Goal: Navigation & Orientation: Find specific page/section

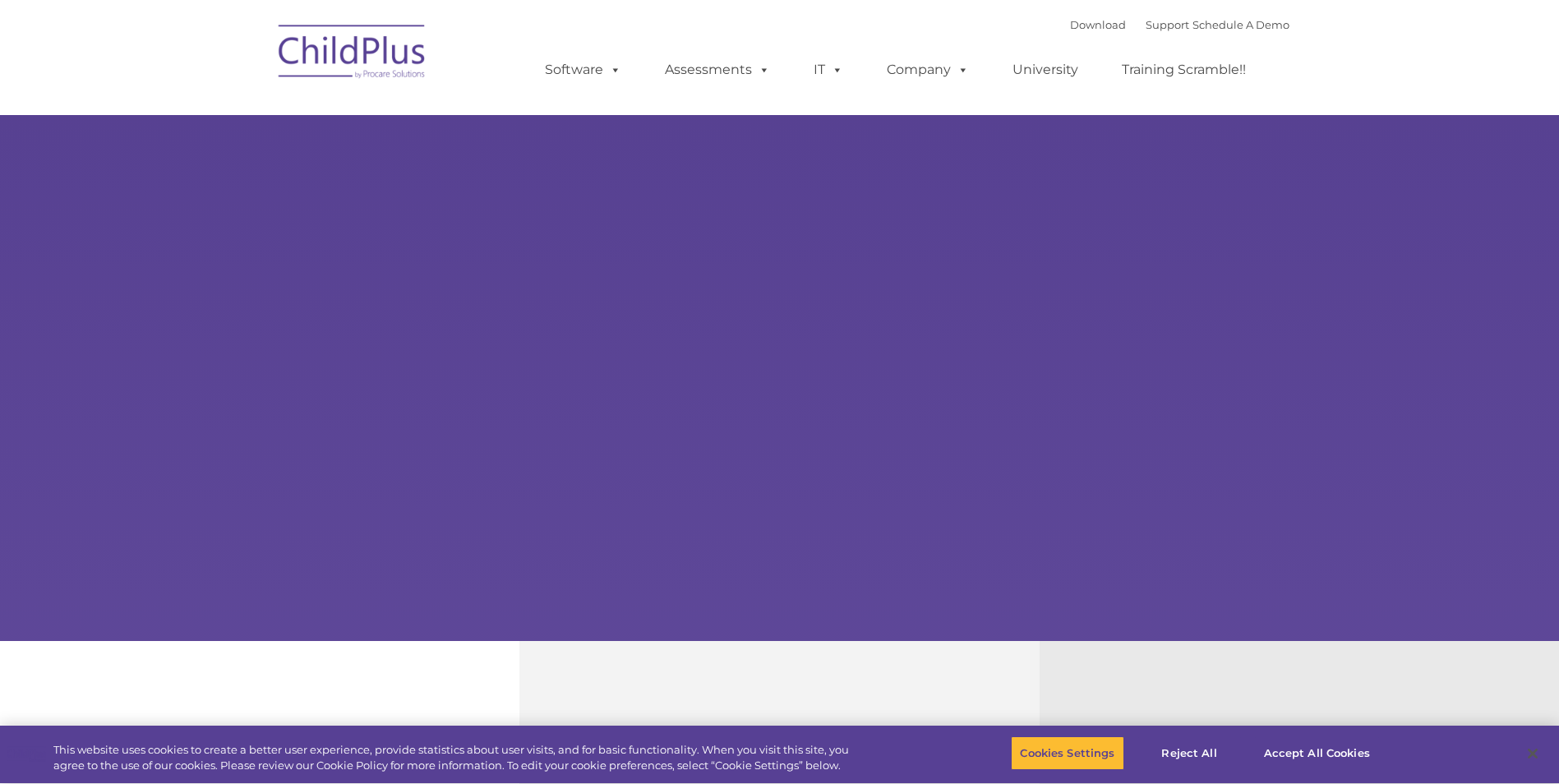
select select "MEDIUM"
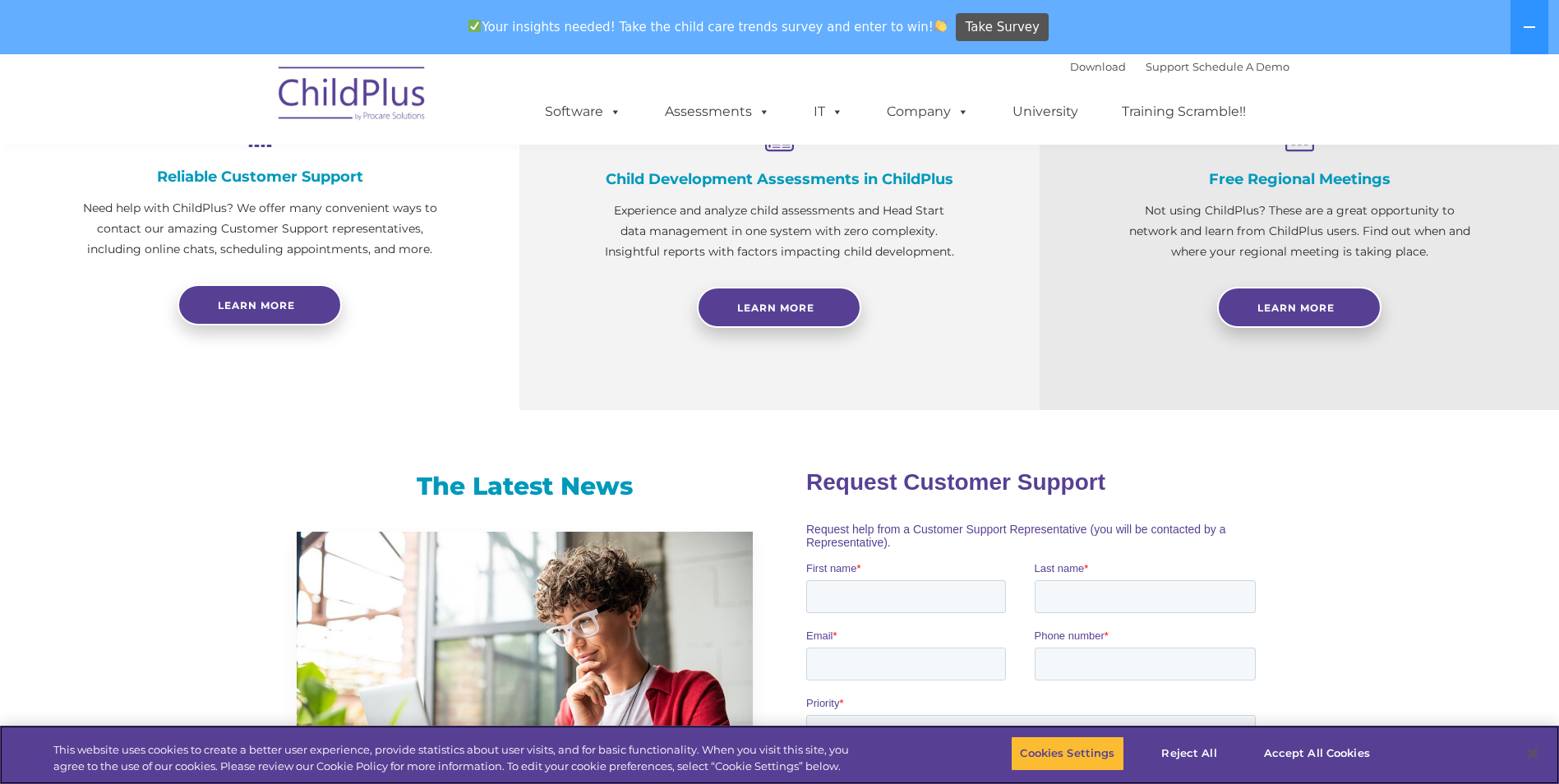
scroll to position [691, 0]
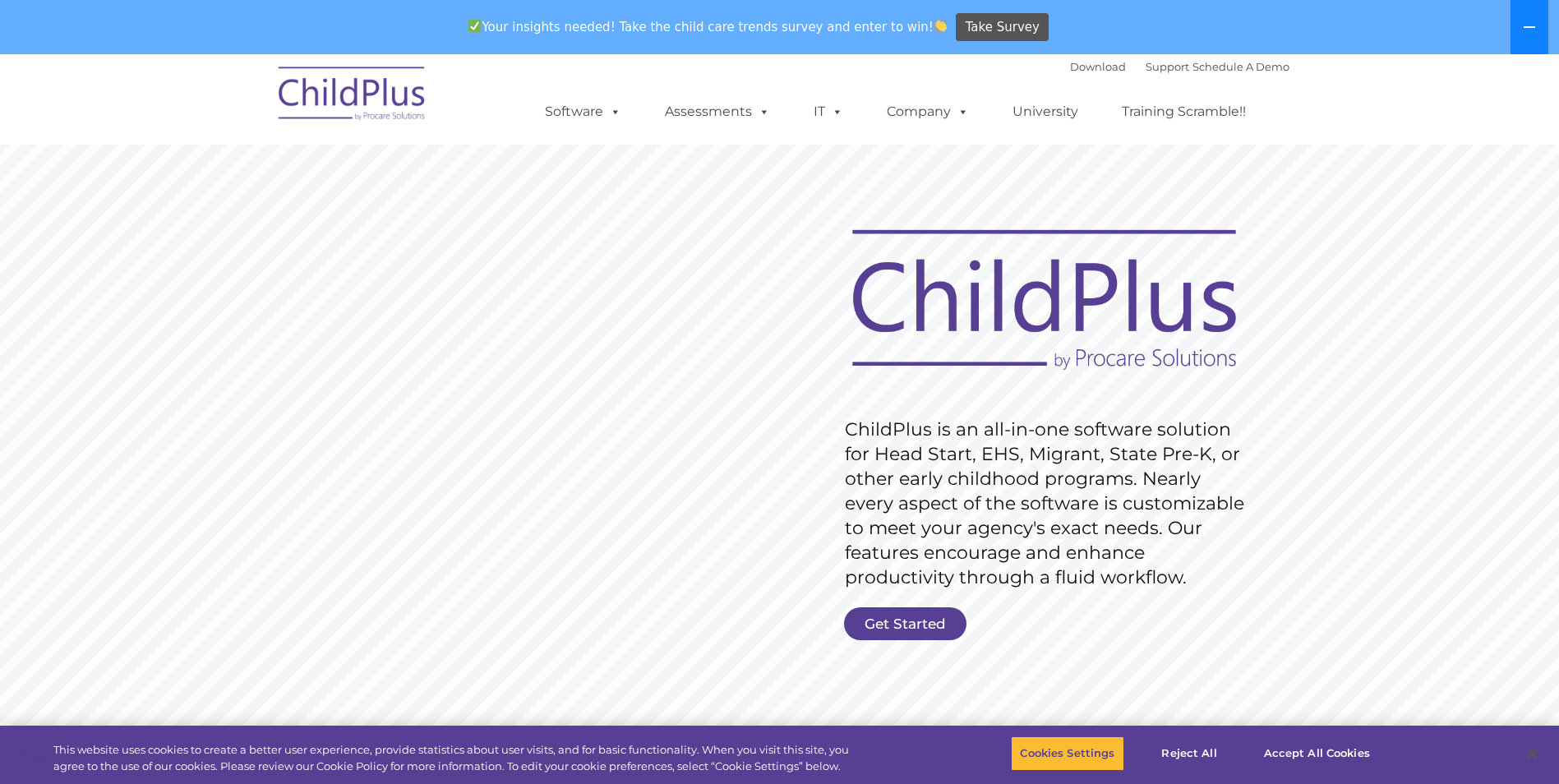
click at [1542, 27] on button at bounding box center [1530, 27] width 38 height 54
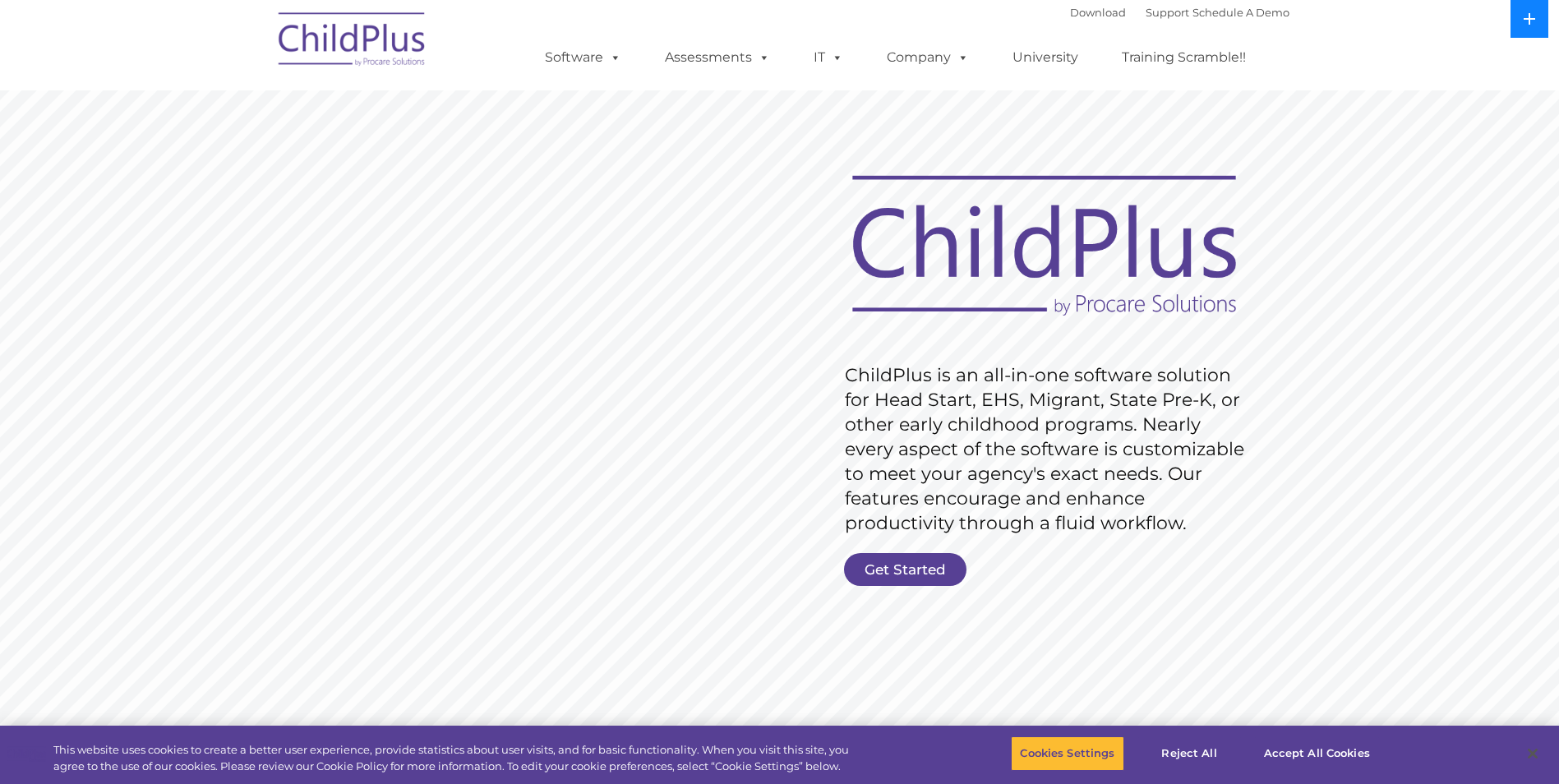
click at [1542, 27] on button at bounding box center [1530, 19] width 38 height 38
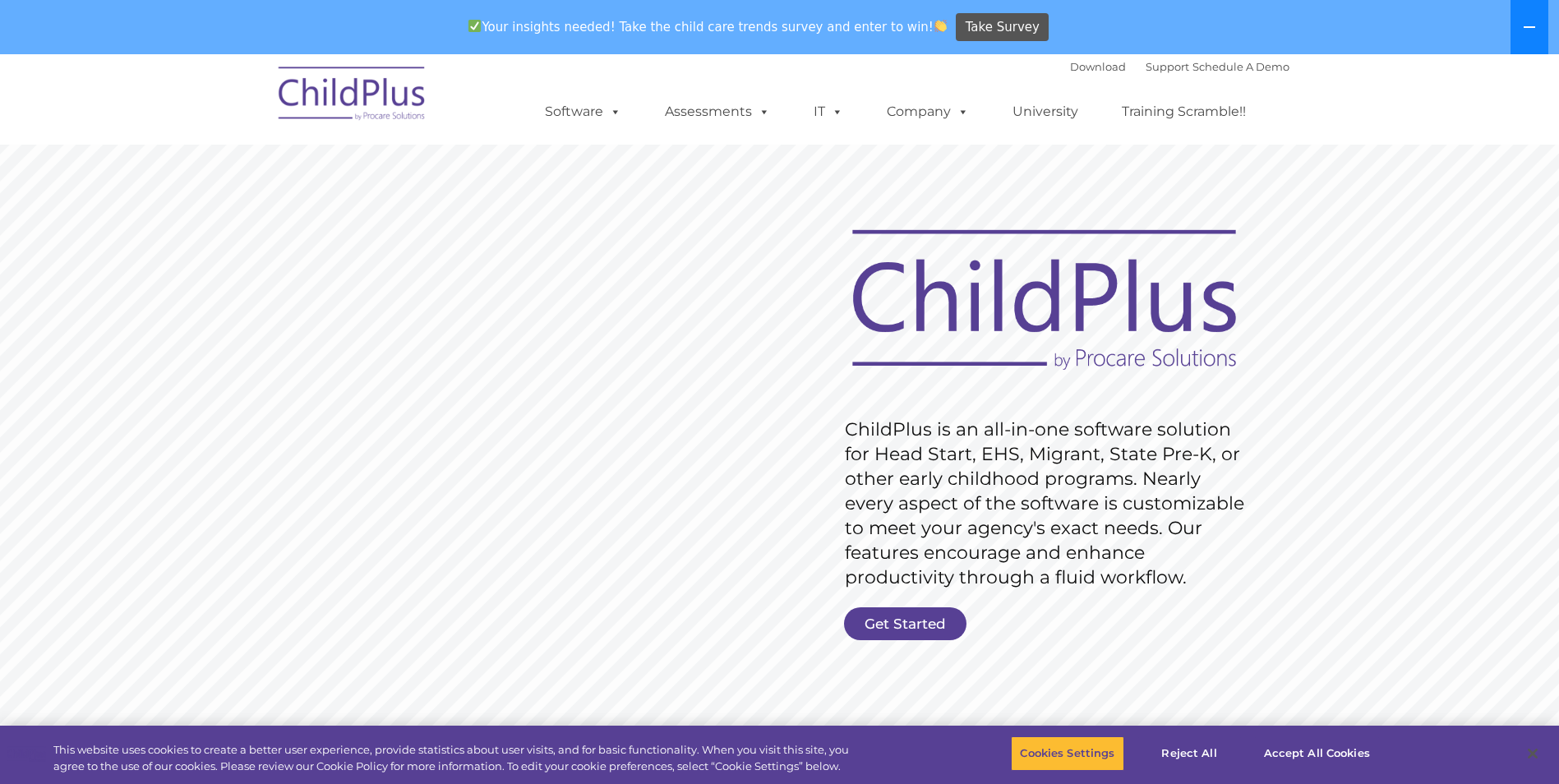
click at [1542, 27] on button at bounding box center [1530, 27] width 38 height 54
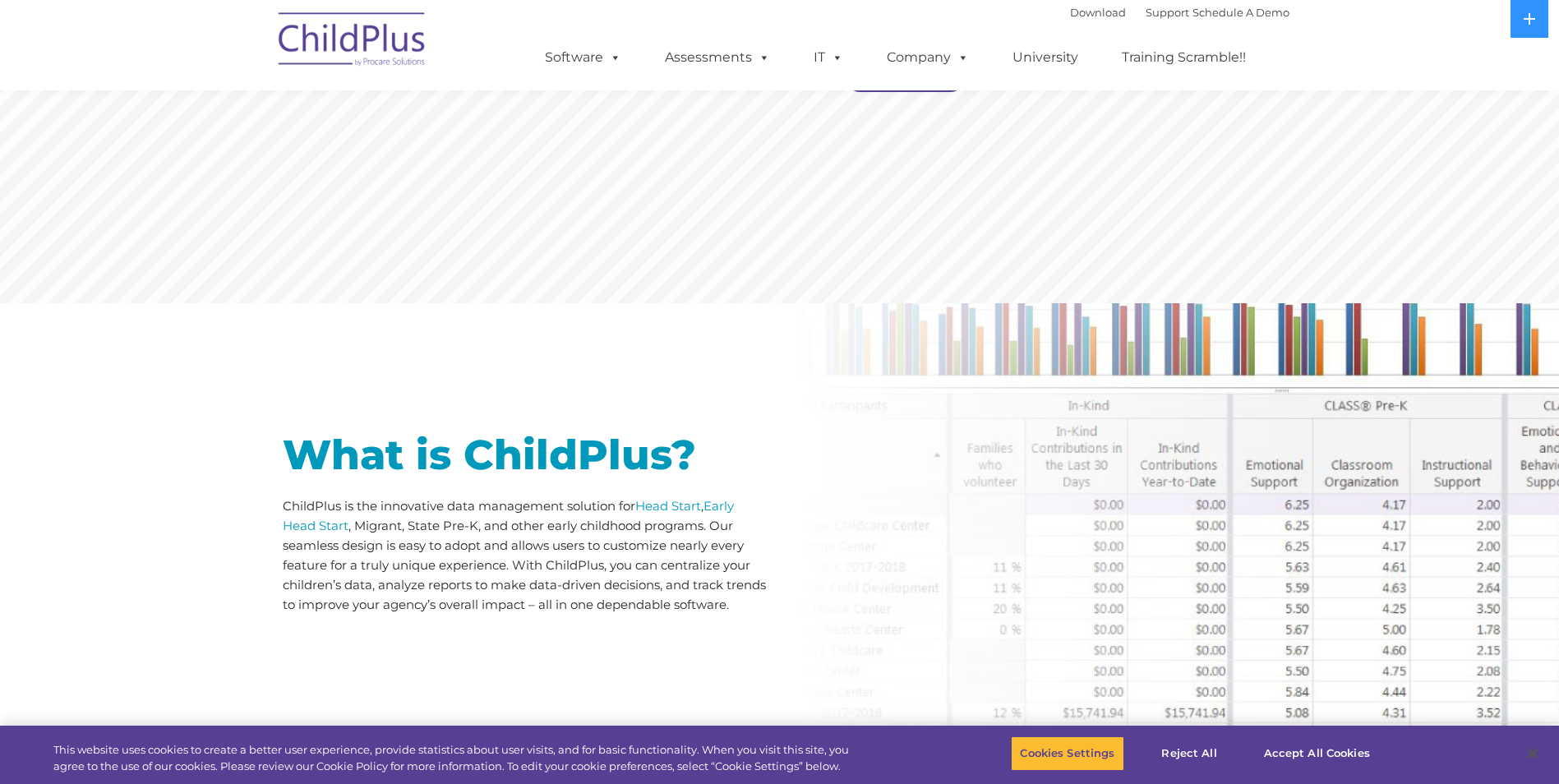
scroll to position [490, 0]
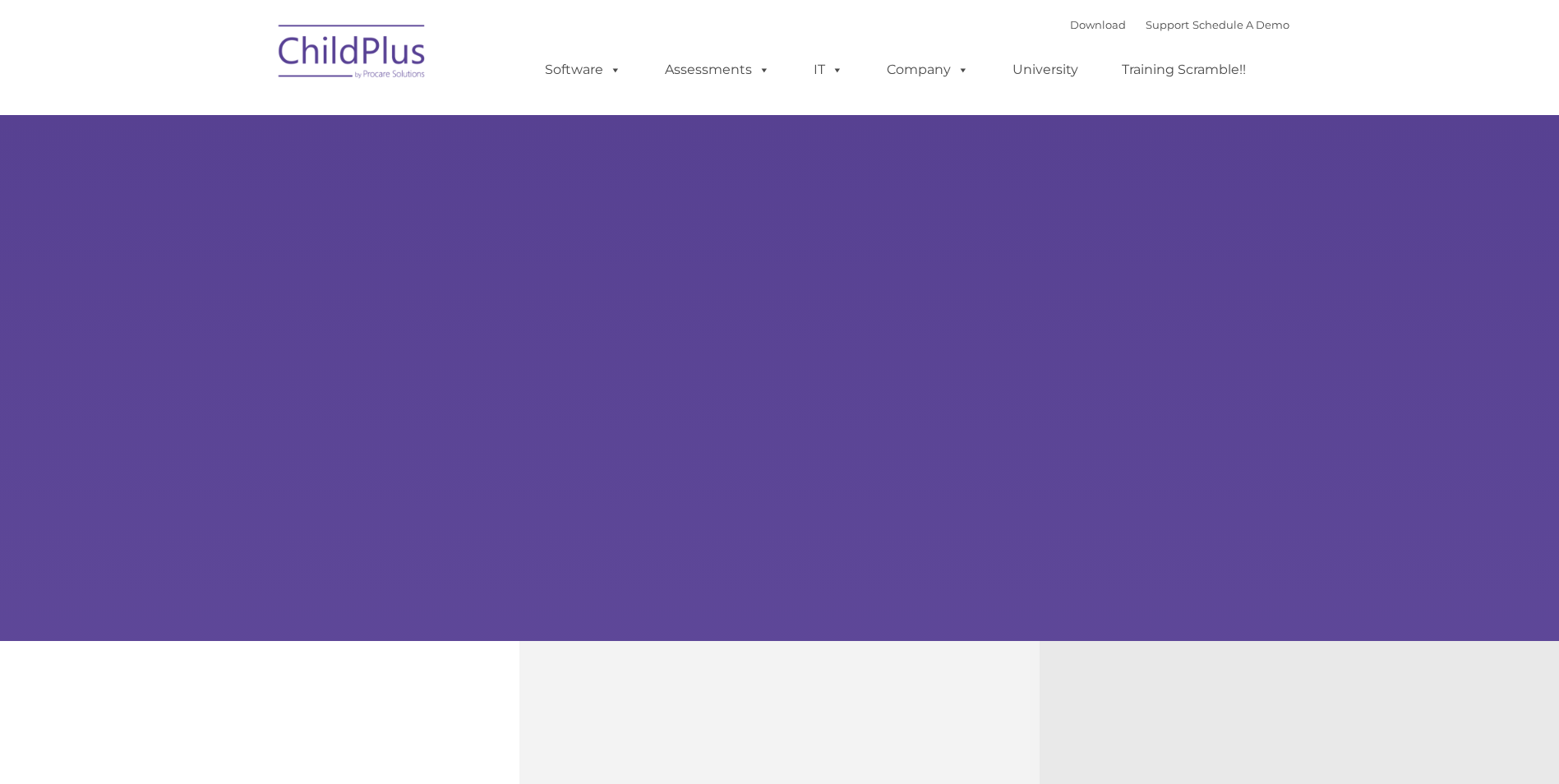
type input ""
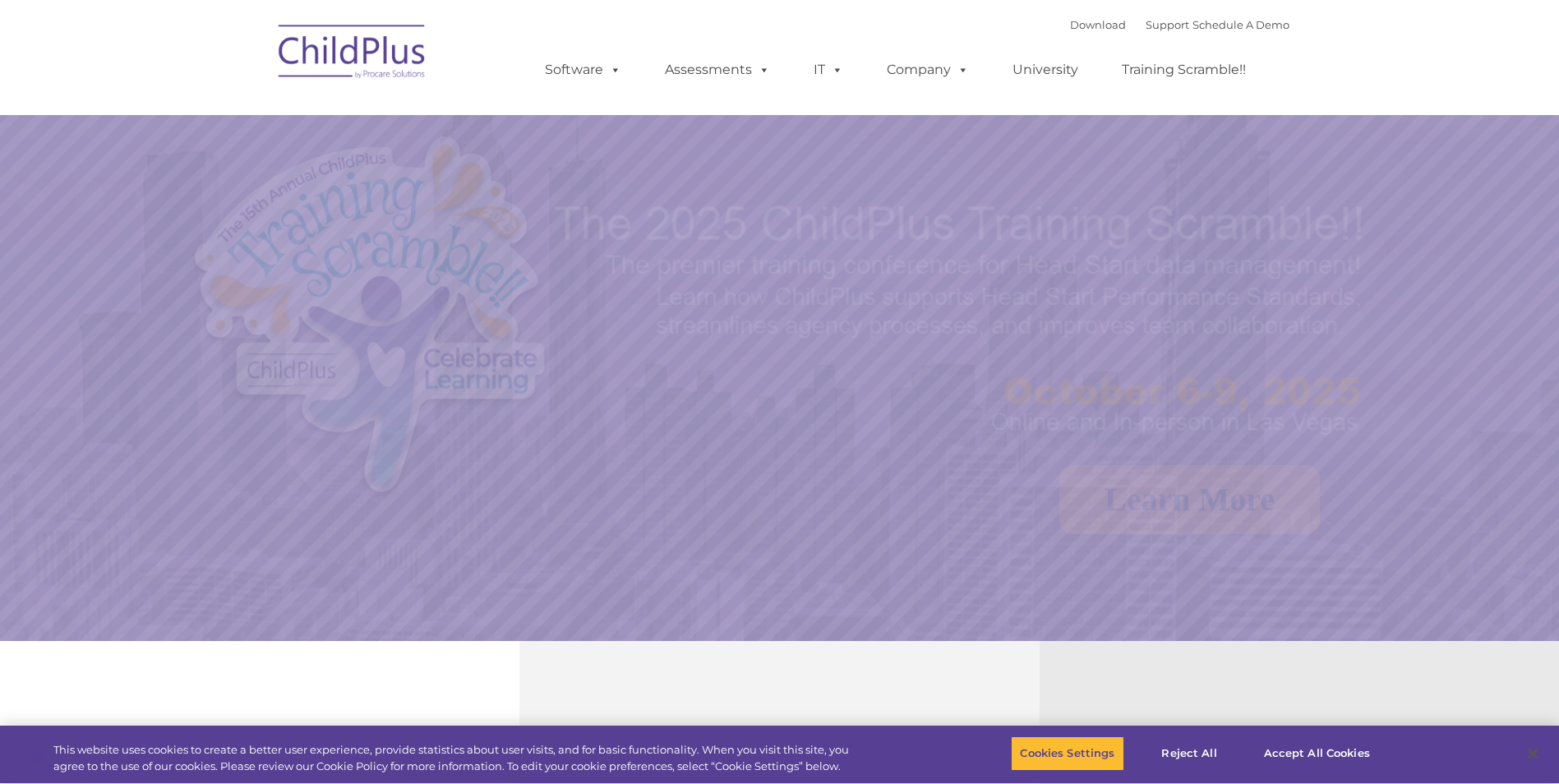
select select "MEDIUM"
